Goal: Transaction & Acquisition: Download file/media

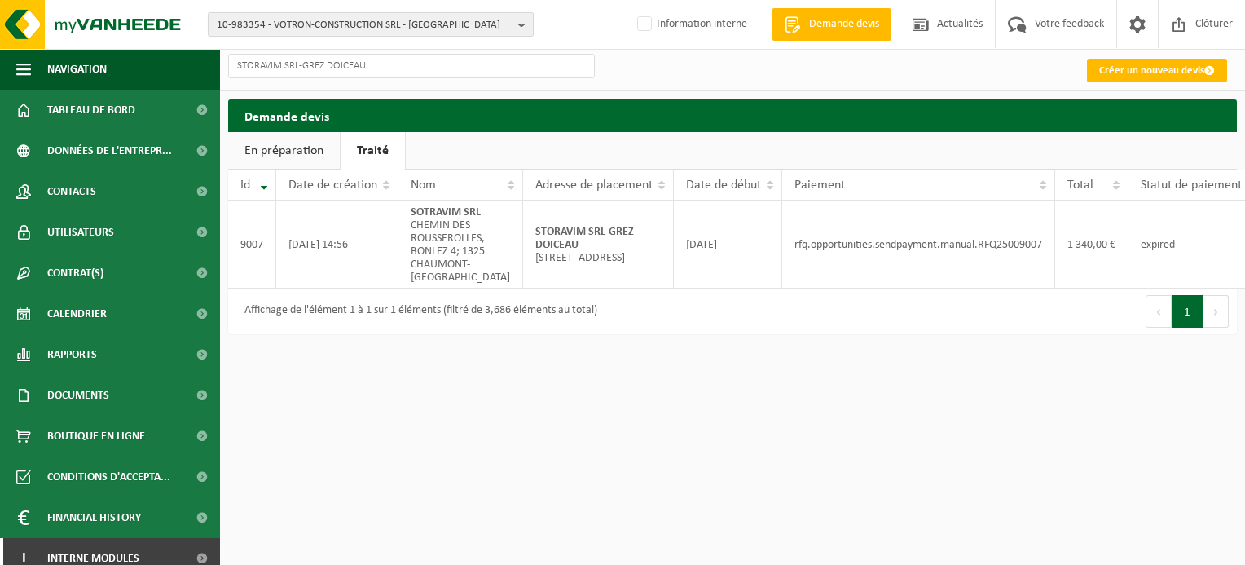
click at [521, 26] on b "button" at bounding box center [525, 24] width 15 height 23
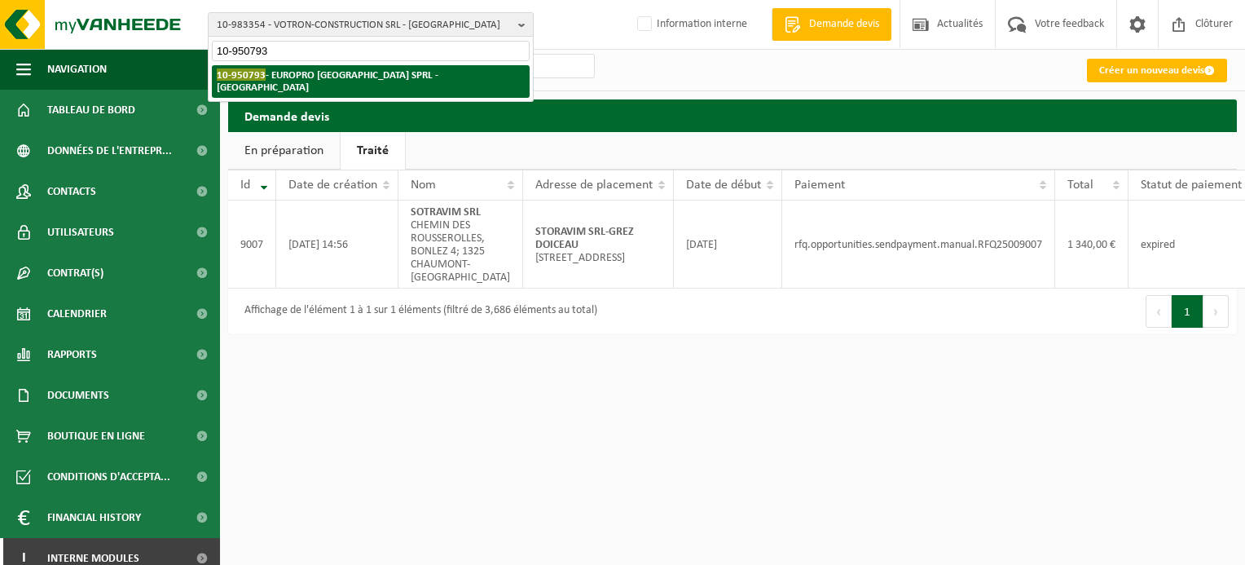
type input "10-950793"
click at [450, 67] on li "10-950793 - EUROPRO [GEOGRAPHIC_DATA] SPRL - [GEOGRAPHIC_DATA]" at bounding box center [371, 81] width 318 height 33
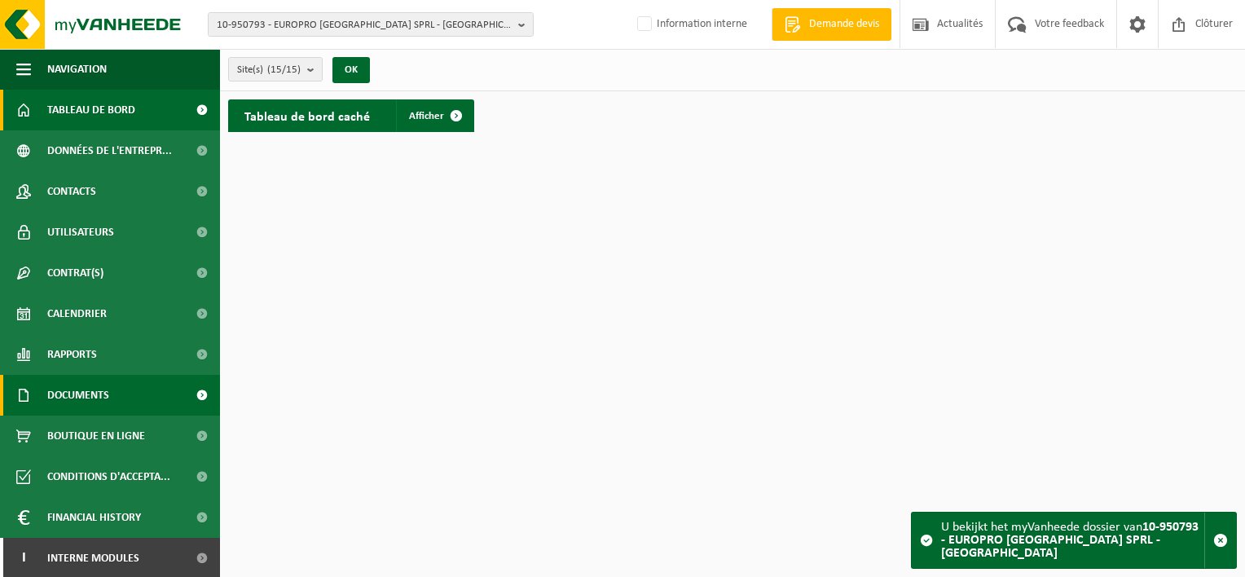
click at [130, 399] on link "Documents" at bounding box center [110, 395] width 220 height 41
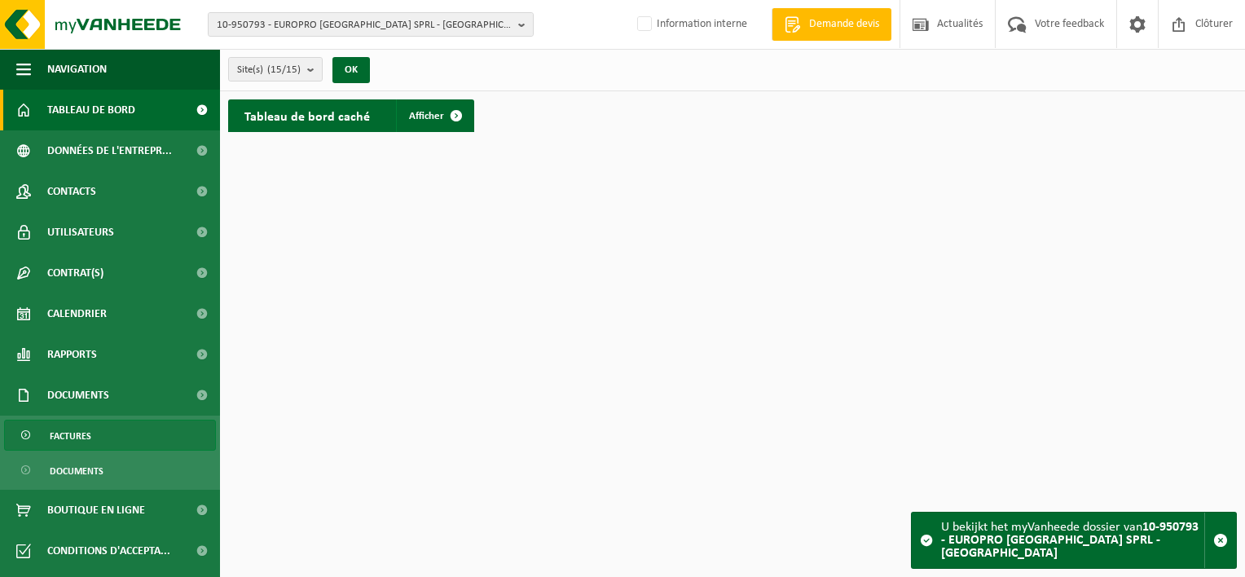
click at [127, 436] on link "Factures" at bounding box center [110, 435] width 212 height 31
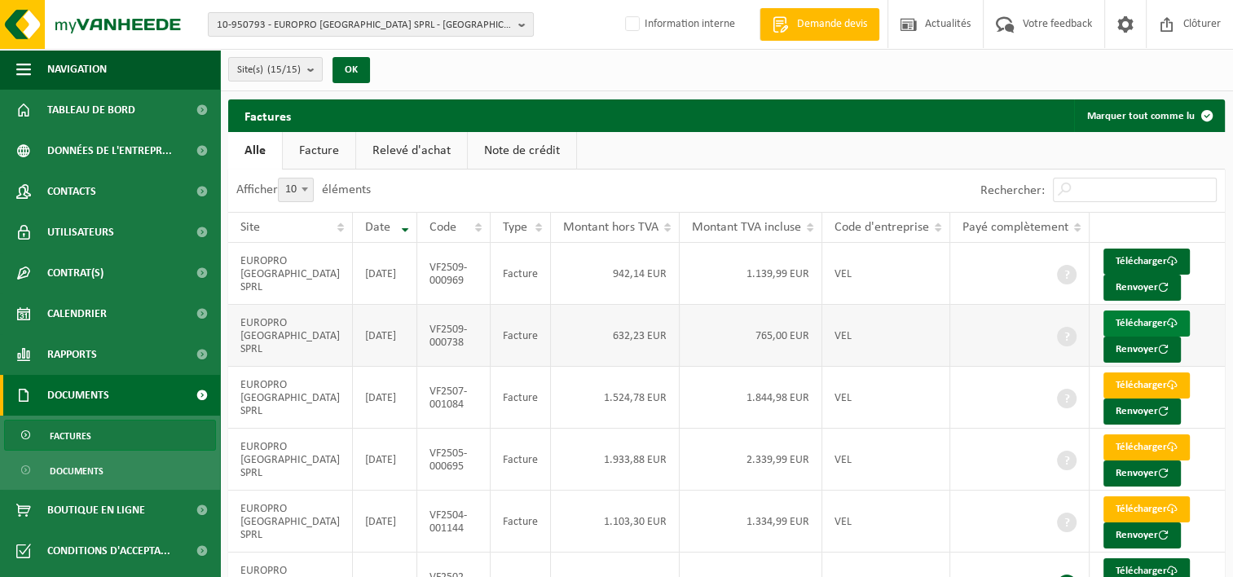
click at [1119, 319] on link "Télécharger" at bounding box center [1146, 323] width 86 height 26
click at [1128, 261] on link "Télécharger" at bounding box center [1146, 261] width 86 height 26
